Goal: Task Accomplishment & Management: Manage account settings

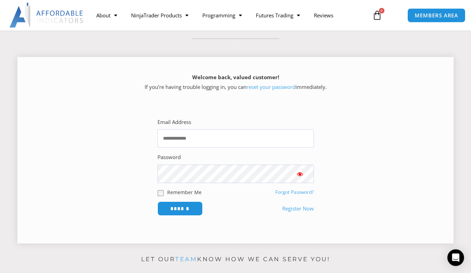
scroll to position [69, 0]
click at [210, 138] on input "Email Address" at bounding box center [236, 138] width 157 height 18
type input "**********"
click at [193, 207] on input "******" at bounding box center [180, 208] width 48 height 15
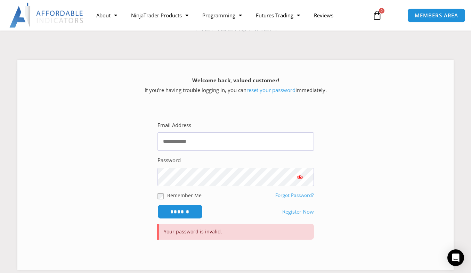
scroll to position [67, 0]
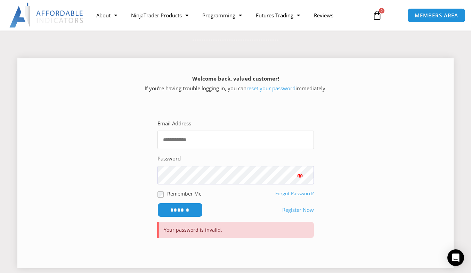
click at [203, 143] on input "Email Address" at bounding box center [236, 140] width 157 height 18
type input "**********"
click at [191, 211] on input "******" at bounding box center [180, 210] width 48 height 15
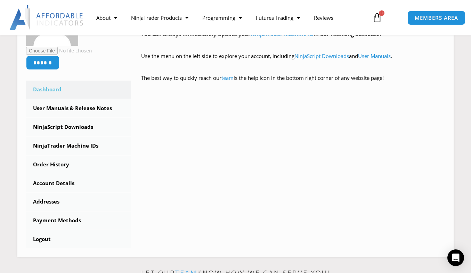
scroll to position [190, 0]
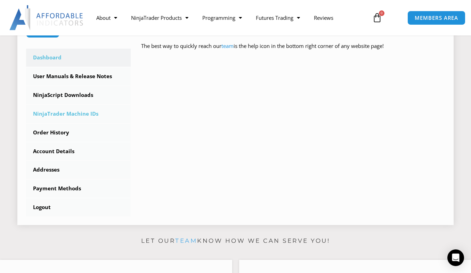
click at [69, 114] on link "NinjaTrader Machine IDs" at bounding box center [78, 114] width 105 height 18
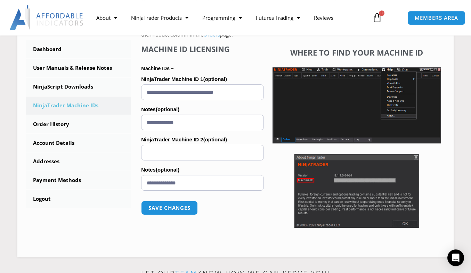
scroll to position [191, 0]
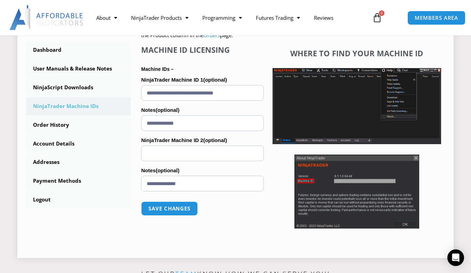
drag, startPoint x: 247, startPoint y: 94, endPoint x: 60, endPoint y: 110, distance: 188.1
click at [141, 101] on input "**********" at bounding box center [202, 93] width 122 height 16
paste input "text"
type input "**********"
drag, startPoint x: 189, startPoint y: 123, endPoint x: 107, endPoint y: 120, distance: 81.5
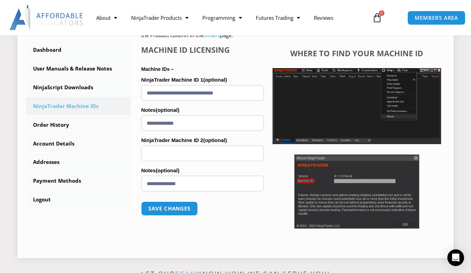
click at [141, 120] on input "**********" at bounding box center [202, 123] width 122 height 16
type input "*****"
click at [163, 208] on button "Save changes" at bounding box center [169, 208] width 59 height 15
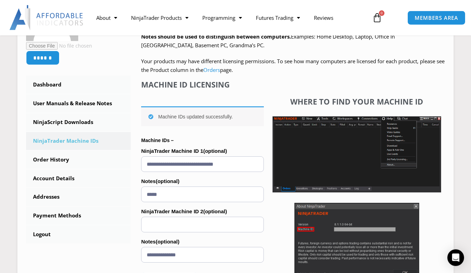
scroll to position [157, 0]
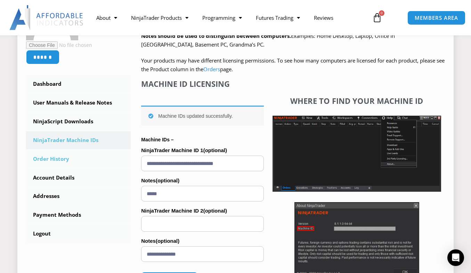
click at [61, 160] on link "Order History" at bounding box center [78, 159] width 105 height 18
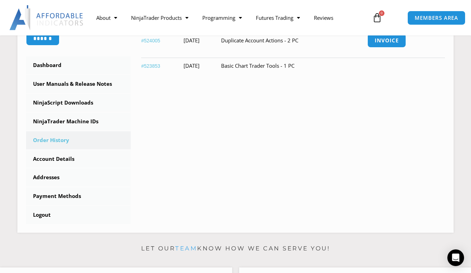
scroll to position [178, 0]
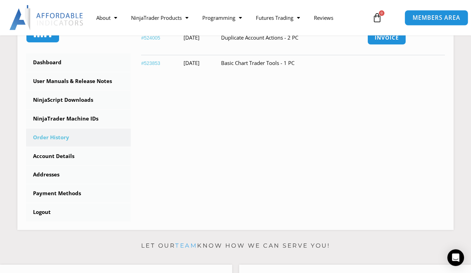
click at [435, 20] on span "MEMBERS AREA" at bounding box center [437, 18] width 48 height 6
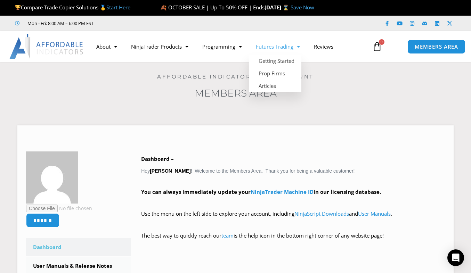
click at [278, 51] on link "Futures Trading" at bounding box center [278, 47] width 58 height 16
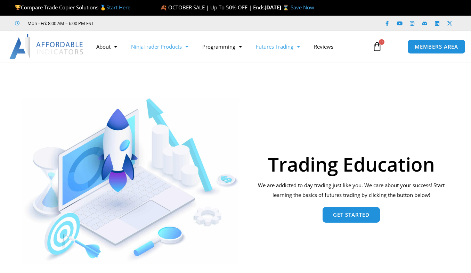
click at [171, 48] on link "NinjaTrader Products" at bounding box center [159, 47] width 71 height 16
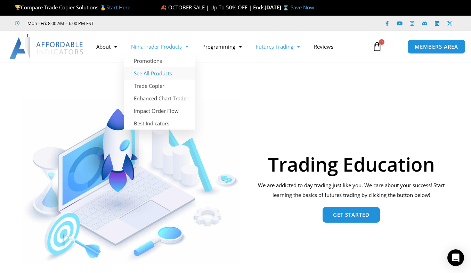
click at [156, 69] on link "See All Products" at bounding box center [159, 73] width 71 height 13
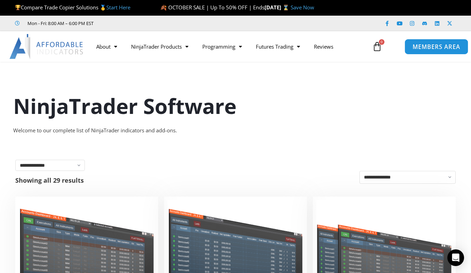
click at [417, 47] on span "MEMBERS AREA" at bounding box center [437, 47] width 48 height 6
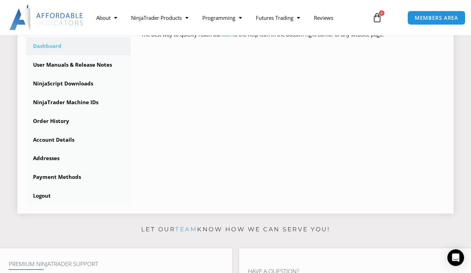
scroll to position [202, 0]
click at [83, 106] on link "NinjaTrader Machine IDs" at bounding box center [78, 102] width 105 height 18
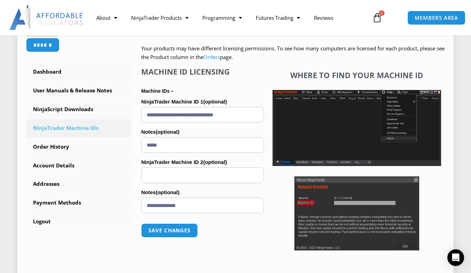
scroll to position [168, 0]
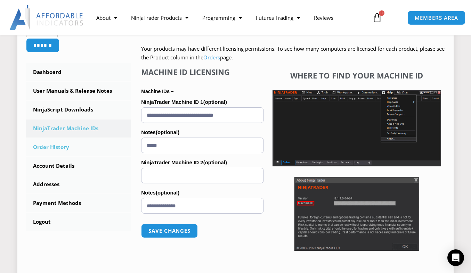
click at [58, 146] on link "Order History" at bounding box center [78, 147] width 105 height 18
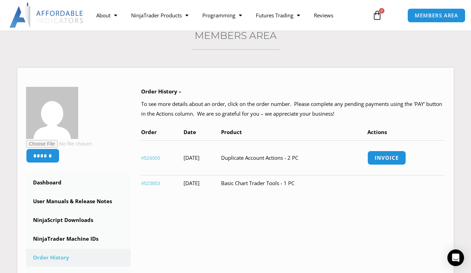
scroll to position [58, 0]
click at [154, 157] on link "#524005" at bounding box center [150, 158] width 19 height 6
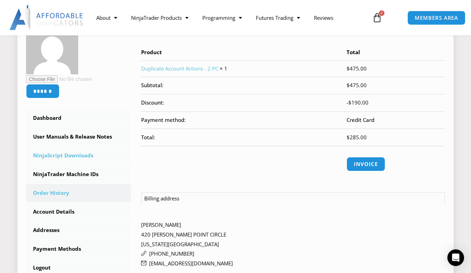
scroll to position [120, 0]
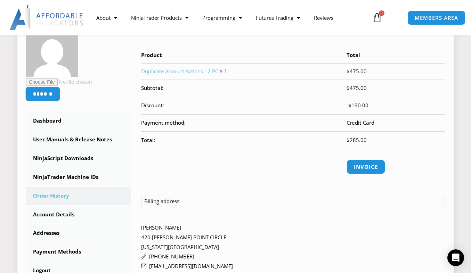
click at [50, 97] on input "******" at bounding box center [42, 94] width 35 height 15
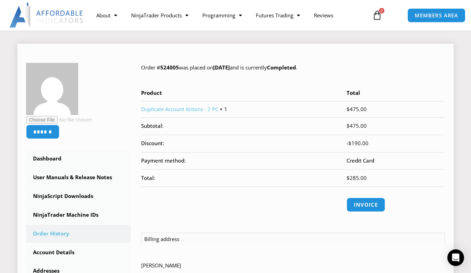
scroll to position [80, 0]
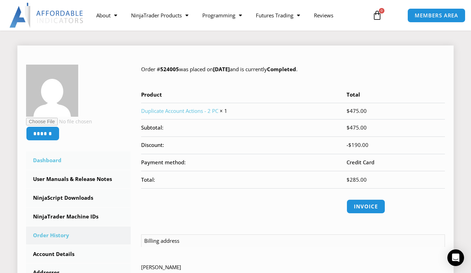
click at [47, 158] on link "Dashboard" at bounding box center [78, 161] width 105 height 18
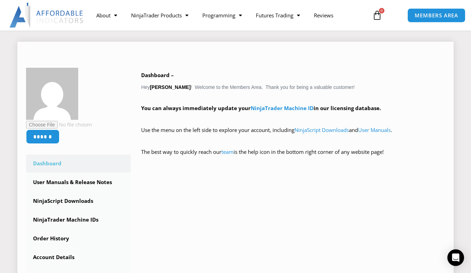
scroll to position [85, 0]
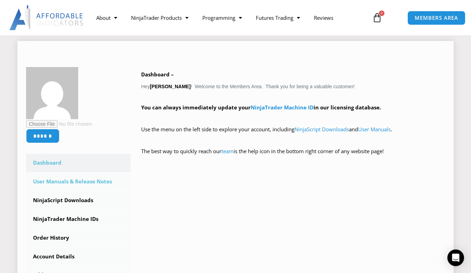
click at [87, 183] on link "User Manuals & Release Notes" at bounding box center [78, 182] width 105 height 18
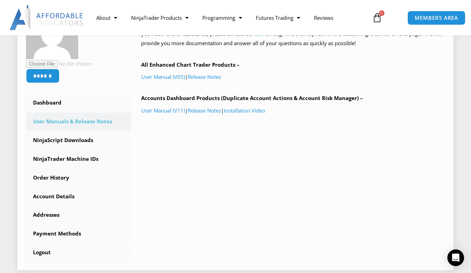
scroll to position [138, 0]
click at [86, 158] on link "NinjaTrader Machine IDs" at bounding box center [78, 159] width 105 height 18
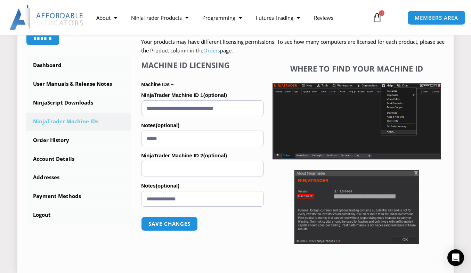
scroll to position [175, 0]
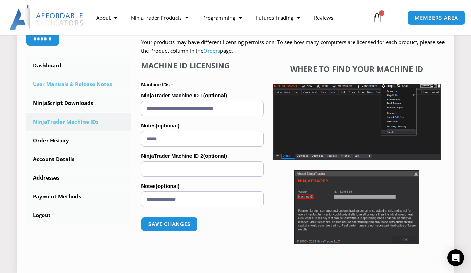
click at [91, 85] on link "User Manuals & Release Notes" at bounding box center [78, 84] width 105 height 18
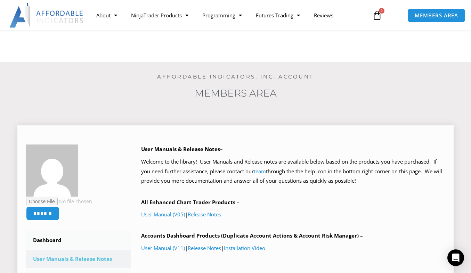
scroll to position [95, 0]
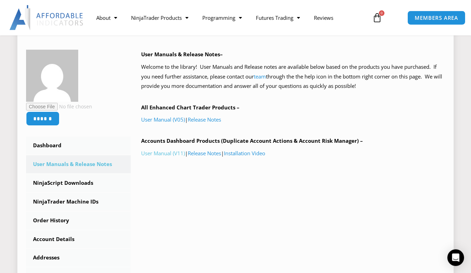
click at [174, 154] on link "User Manual (V11)" at bounding box center [163, 153] width 44 height 7
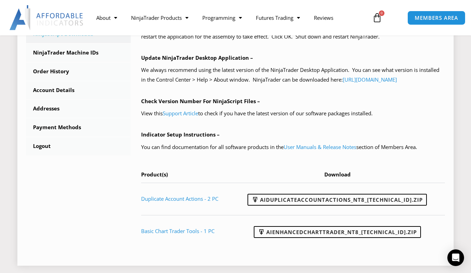
scroll to position [281, 0]
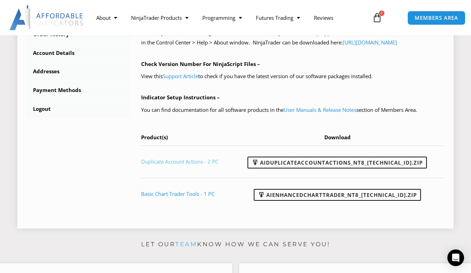
click at [179, 165] on link "Duplicate Account Actions - 2 PC" at bounding box center [179, 161] width 77 height 7
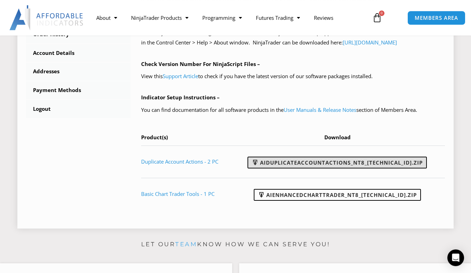
click at [298, 169] on link "AIDuplicateAccountActions_NT8_[TECHNICAL_ID].zip" at bounding box center [337, 163] width 179 height 12
